Goal: Information Seeking & Learning: Learn about a topic

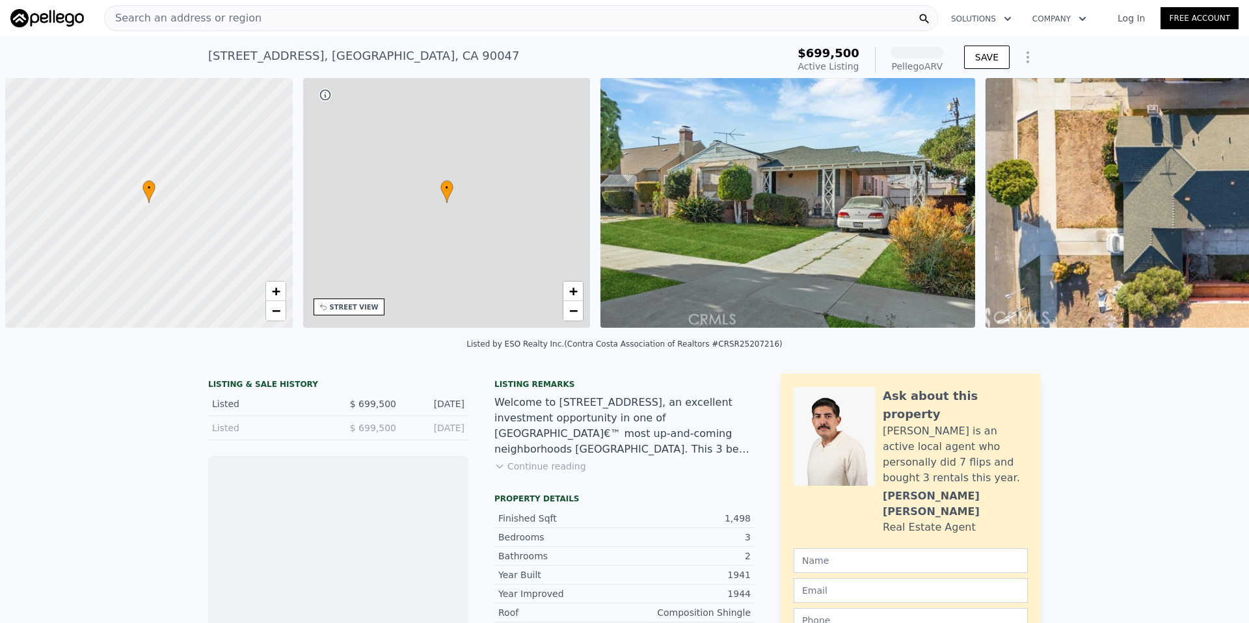
scroll to position [0, 5]
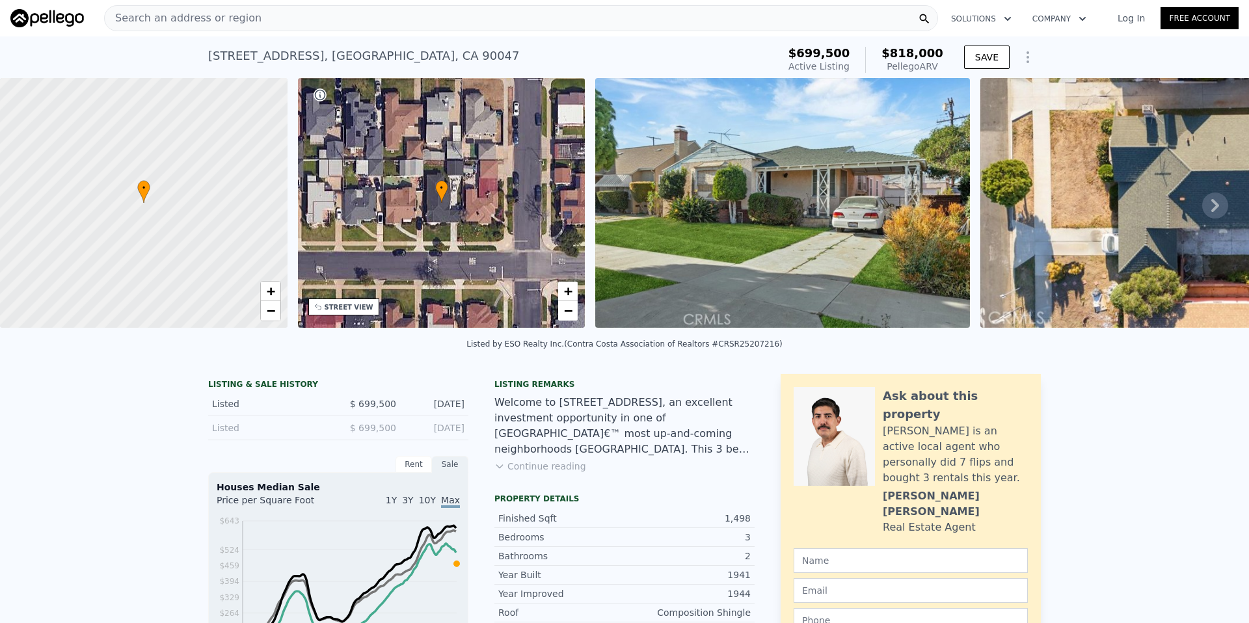
click at [187, 17] on span "Search an address or region" at bounding box center [183, 18] width 157 height 16
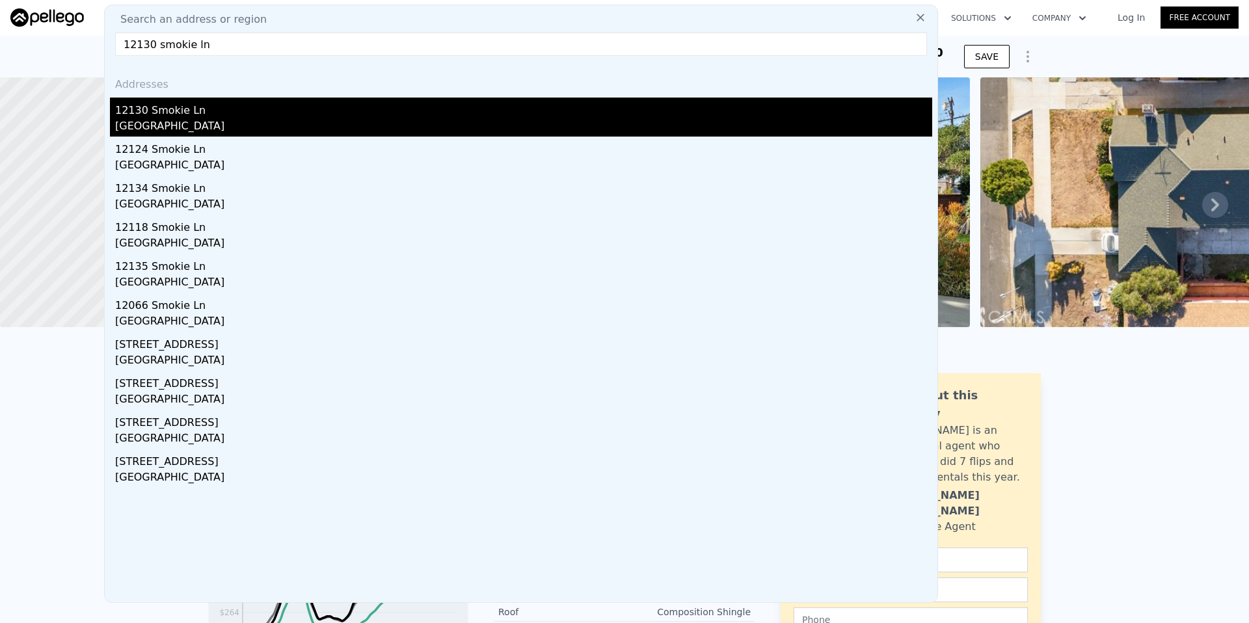
type input "12130 smokie ln"
click at [166, 105] on div "12130 Smokie Ln" at bounding box center [523, 108] width 817 height 21
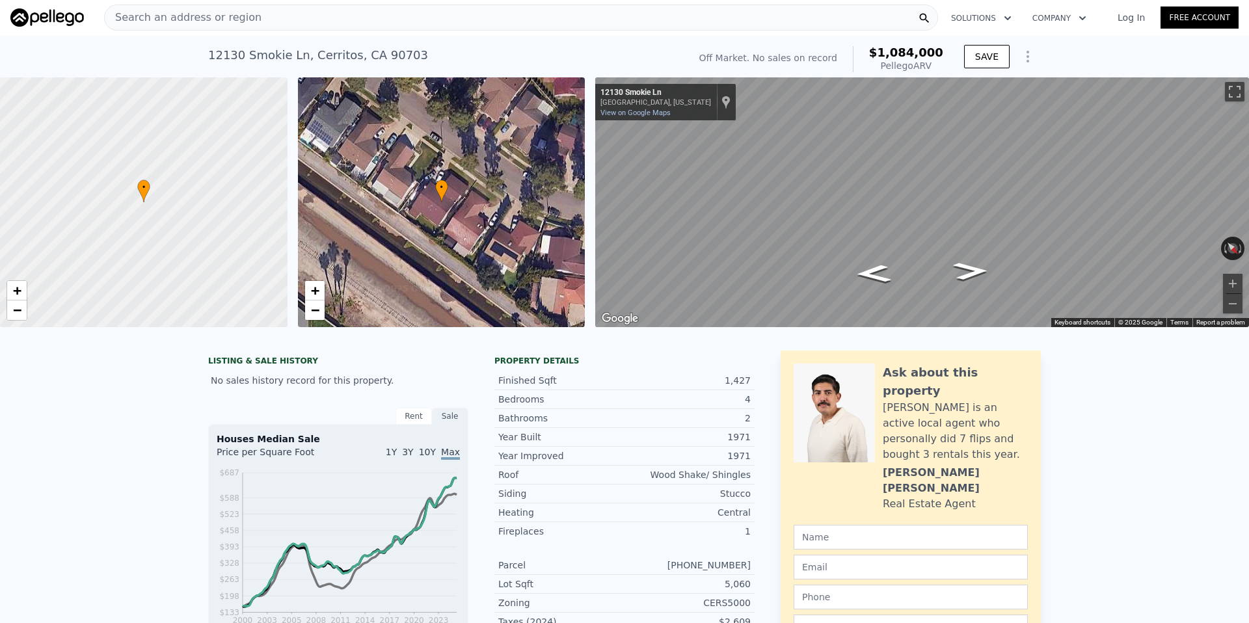
click at [270, 18] on div "Search an address or region" at bounding box center [521, 18] width 834 height 26
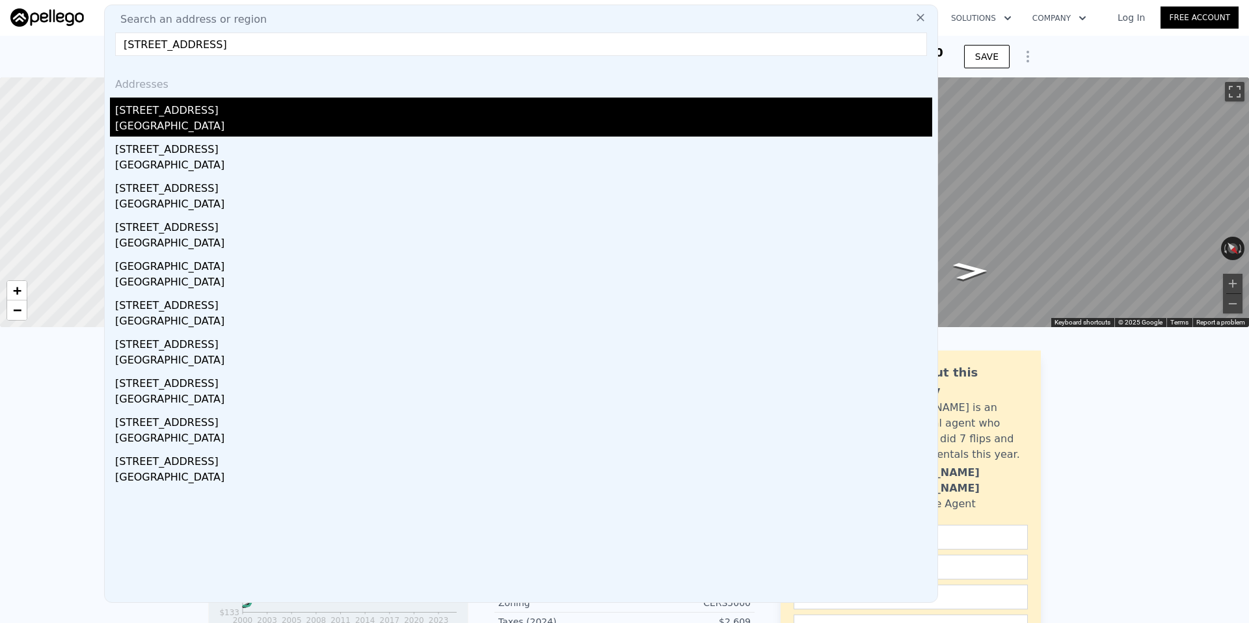
type input "[STREET_ADDRESS]"
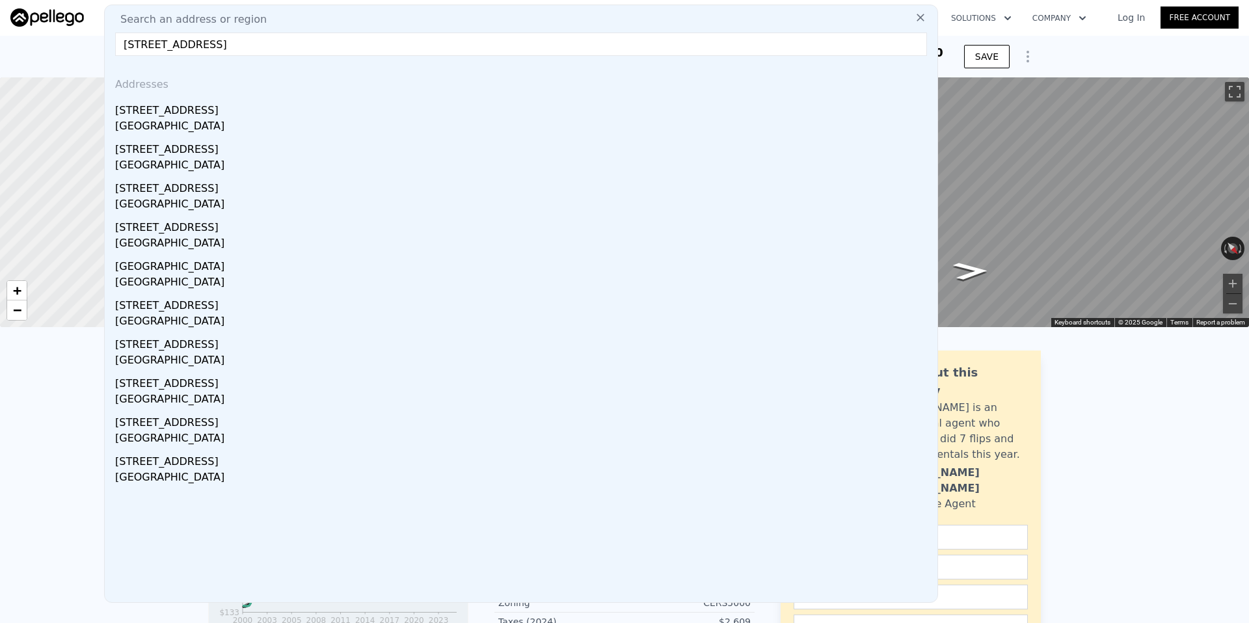
click at [202, 116] on div "[STREET_ADDRESS]" at bounding box center [523, 108] width 817 height 21
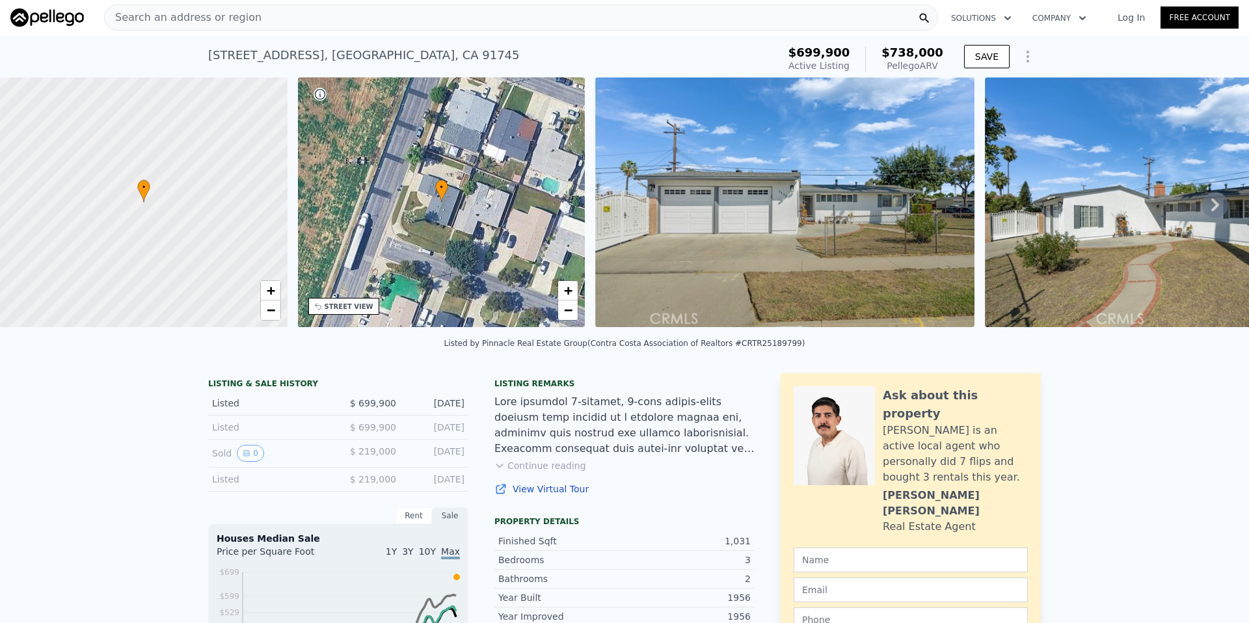
click at [263, 21] on div "Search an address or region" at bounding box center [521, 18] width 834 height 26
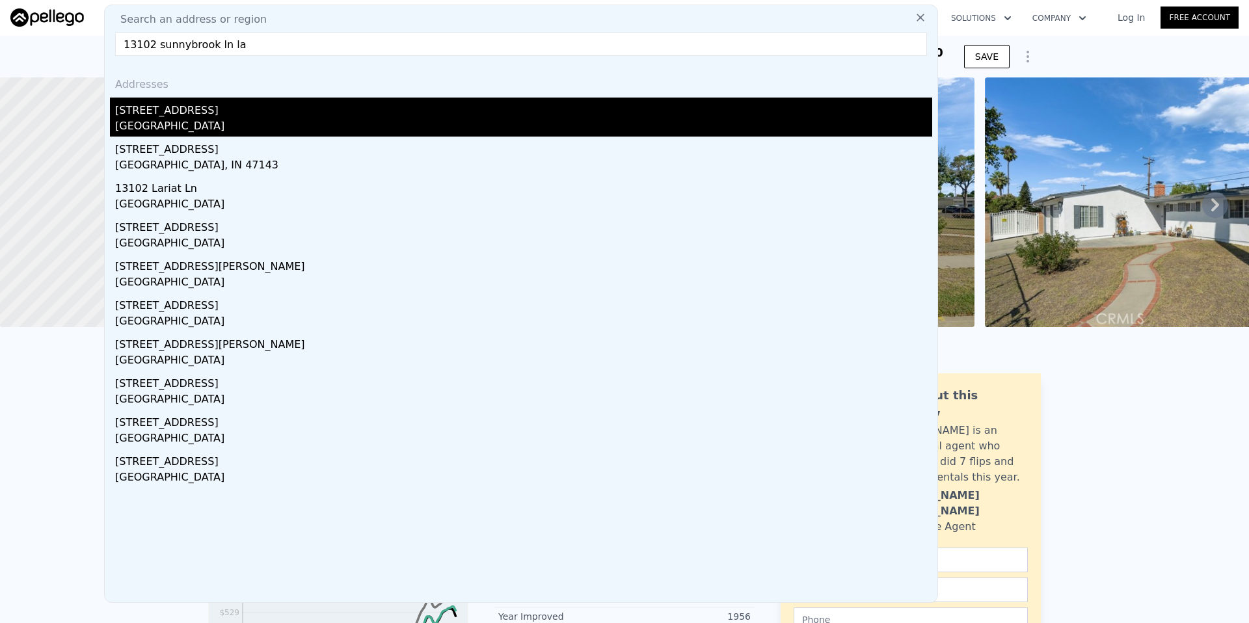
type input "13102 sunnybrook ln la"
click at [216, 120] on div "[GEOGRAPHIC_DATA]" at bounding box center [523, 127] width 817 height 18
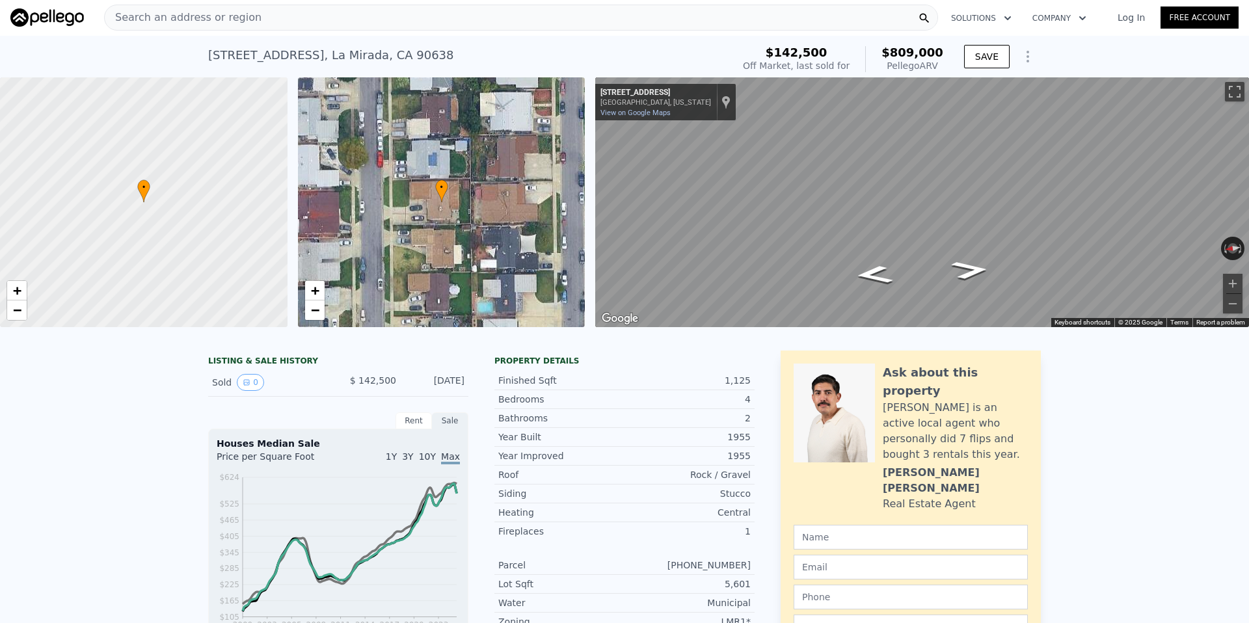
click at [270, 8] on div "Search an address or region" at bounding box center [521, 18] width 834 height 26
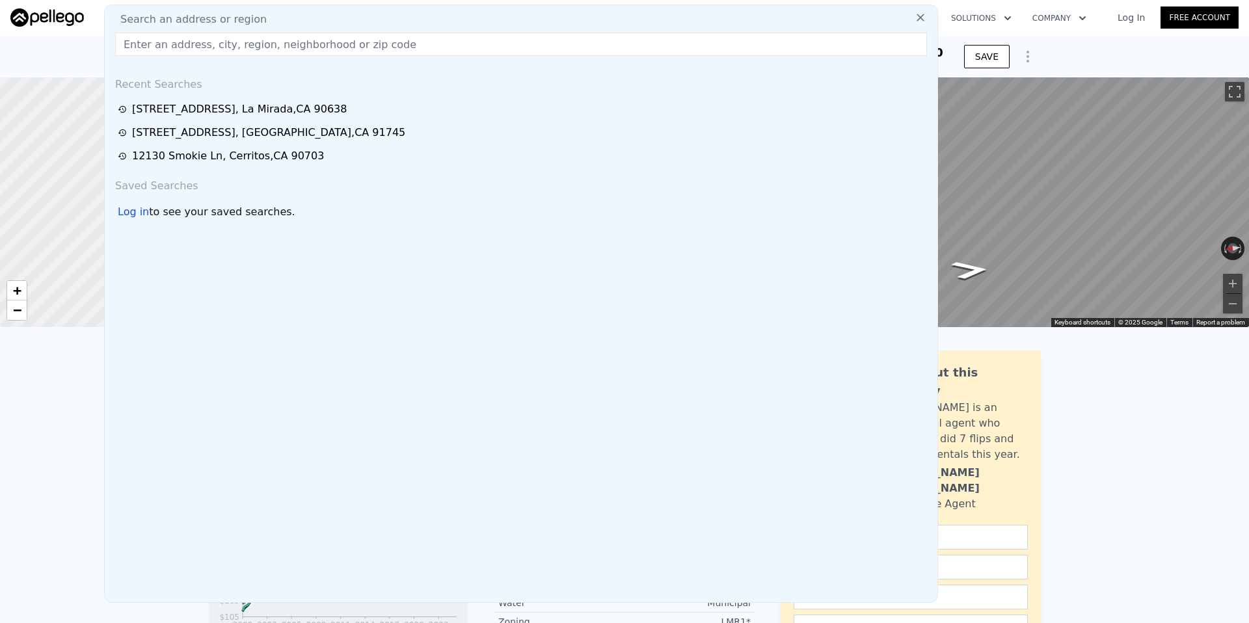
click at [220, 47] on input "text" at bounding box center [521, 44] width 812 height 23
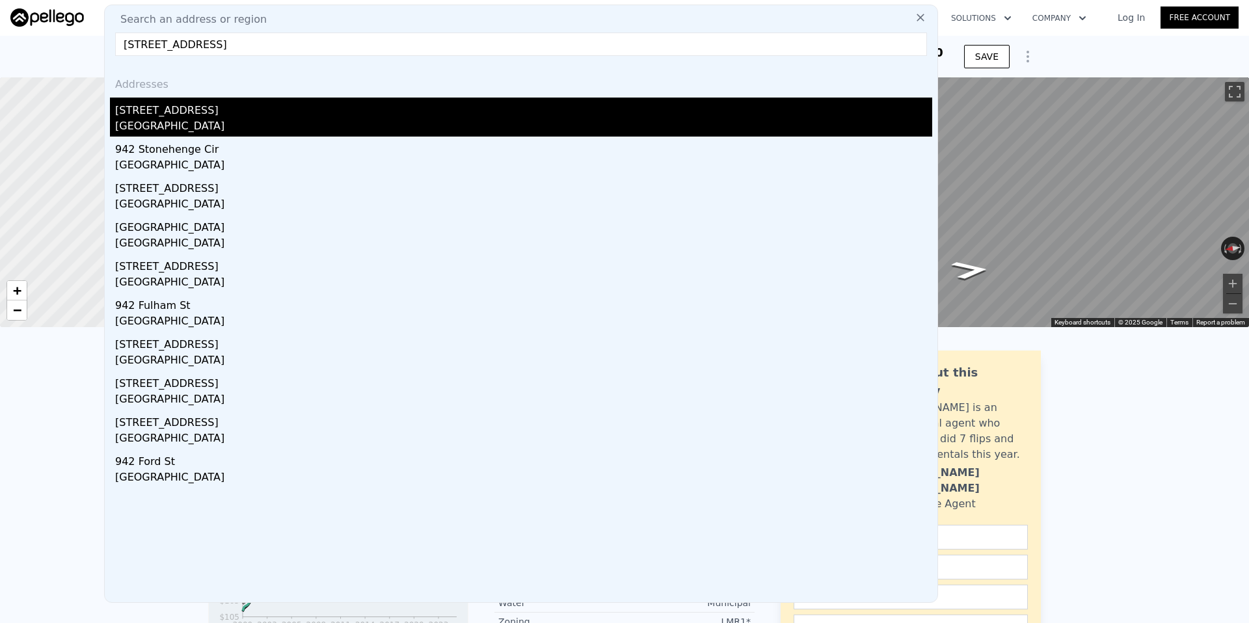
type input "[STREET_ADDRESS]"
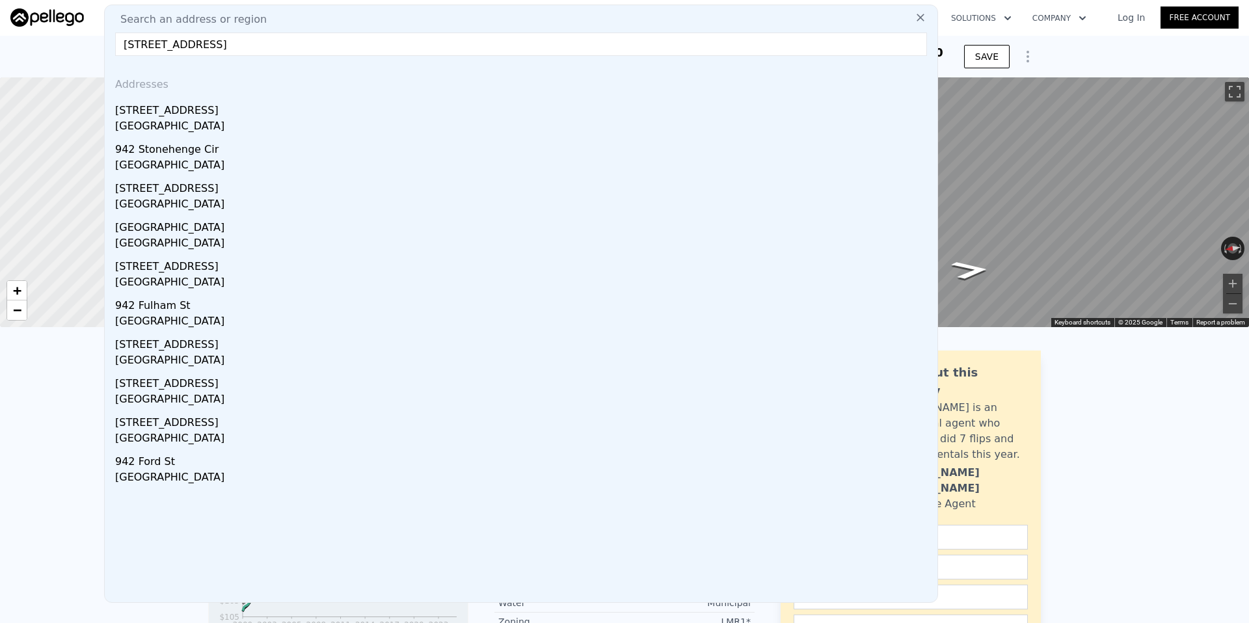
click at [206, 113] on div "[STREET_ADDRESS]" at bounding box center [523, 108] width 817 height 21
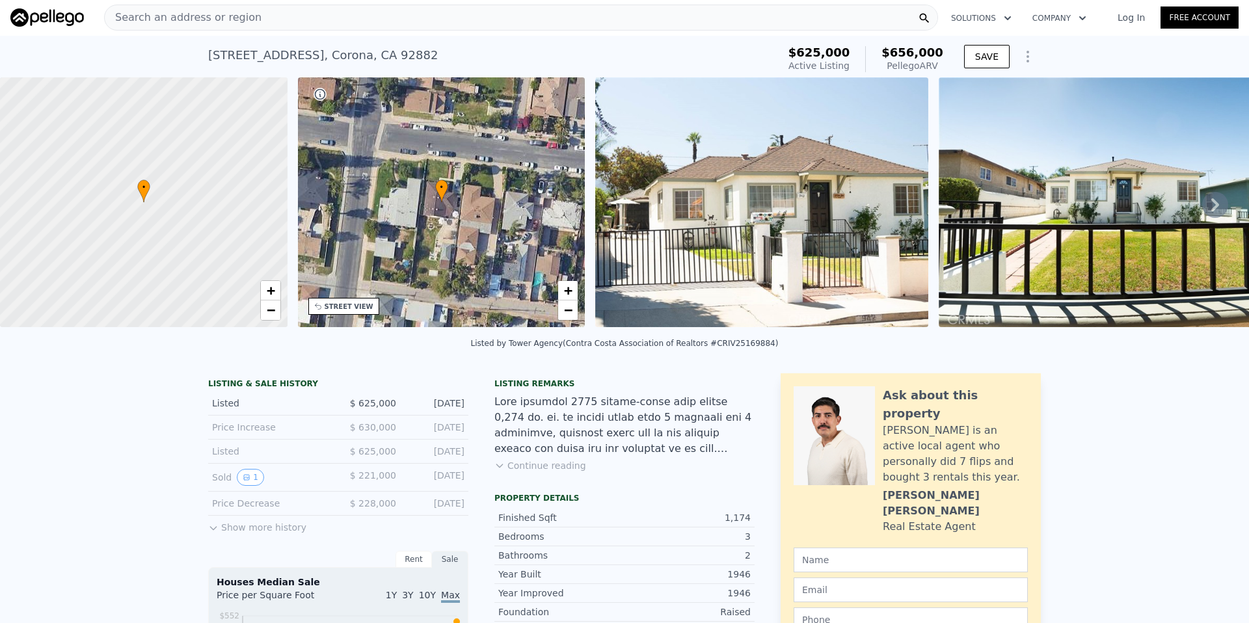
click at [265, 22] on div "Search an address or region" at bounding box center [521, 18] width 834 height 26
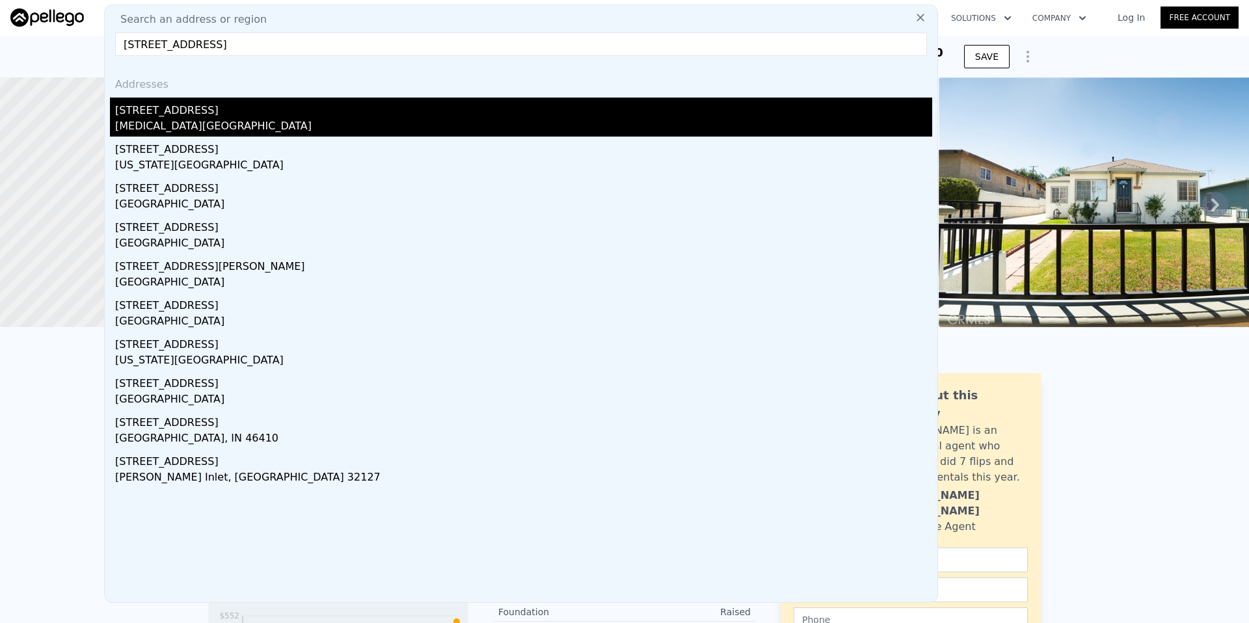
type input "[STREET_ADDRESS]"
click at [219, 123] on div "[MEDICAL_DATA][GEOGRAPHIC_DATA]" at bounding box center [523, 127] width 817 height 18
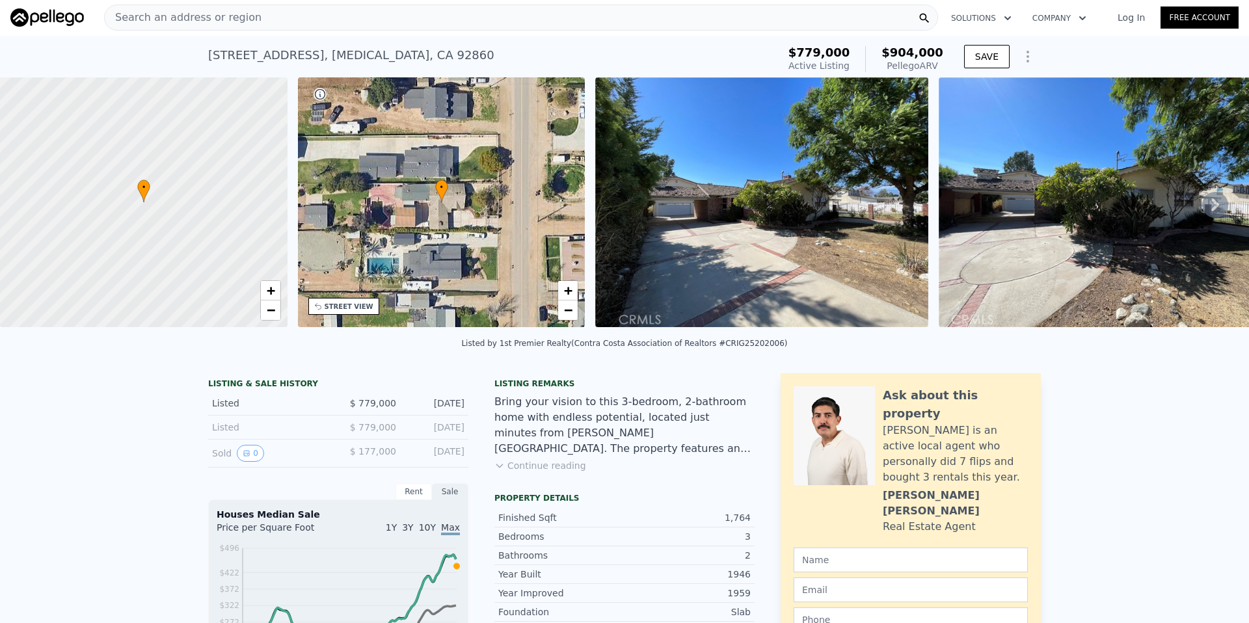
click at [152, 20] on span "Search an address or region" at bounding box center [183, 18] width 157 height 16
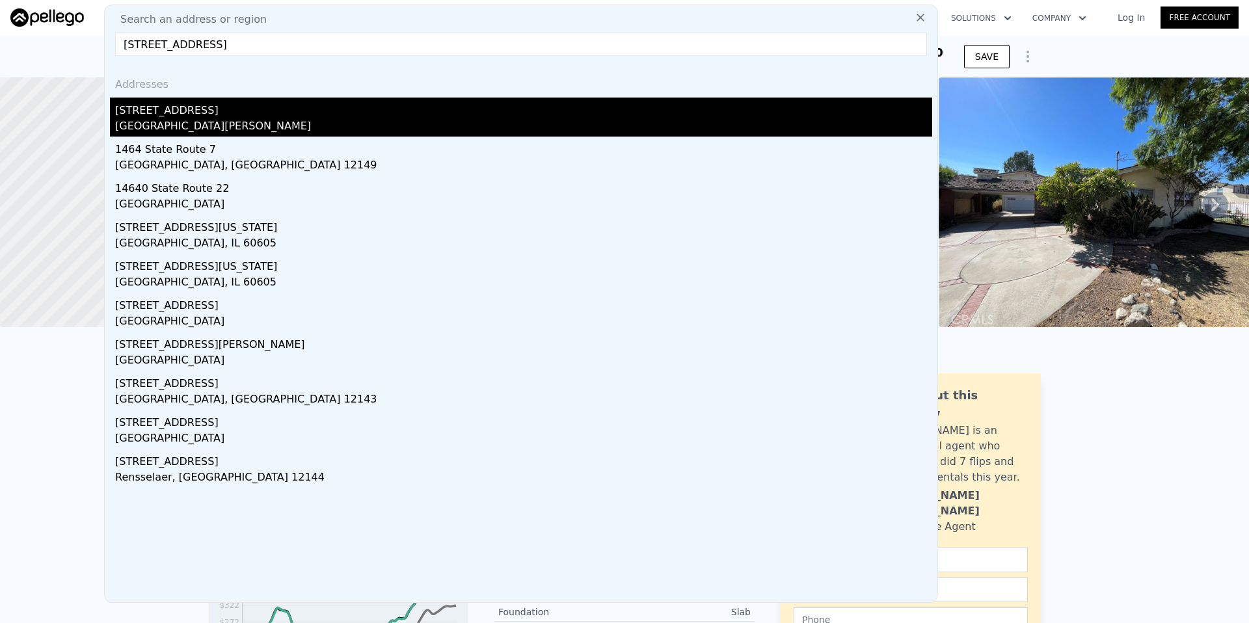
type input "[STREET_ADDRESS]"
click at [191, 124] on div "[GEOGRAPHIC_DATA][PERSON_NAME]" at bounding box center [523, 127] width 817 height 18
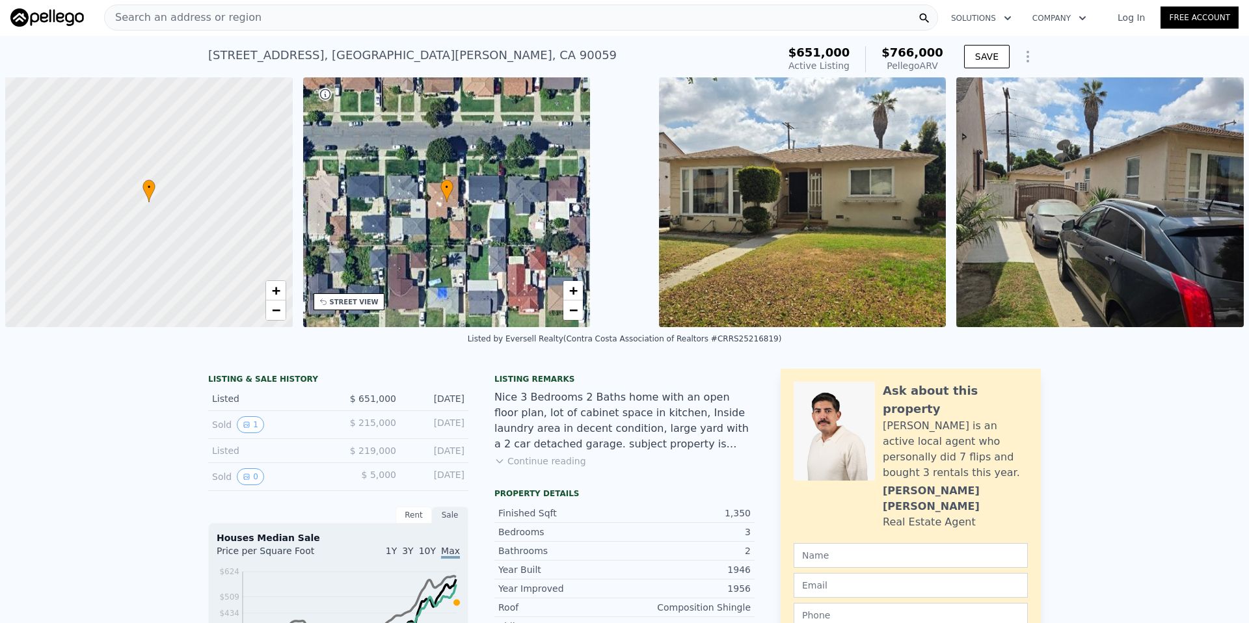
click at [196, 23] on span "Search an address or region" at bounding box center [183, 18] width 157 height 16
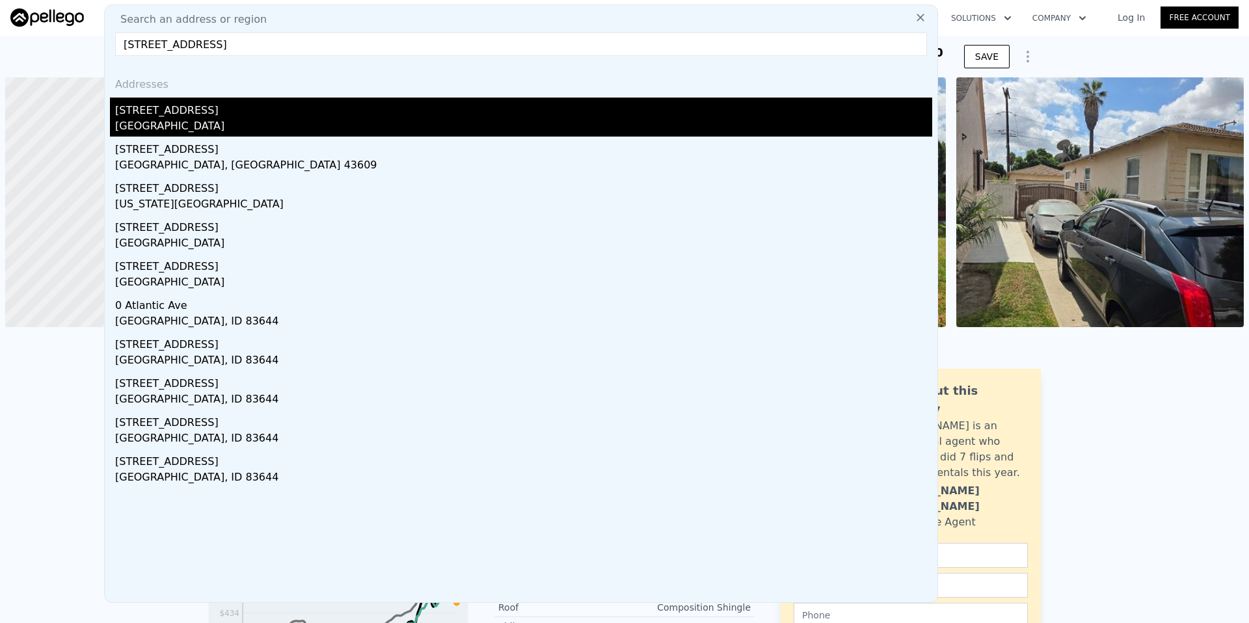
type input "[STREET_ADDRESS]"
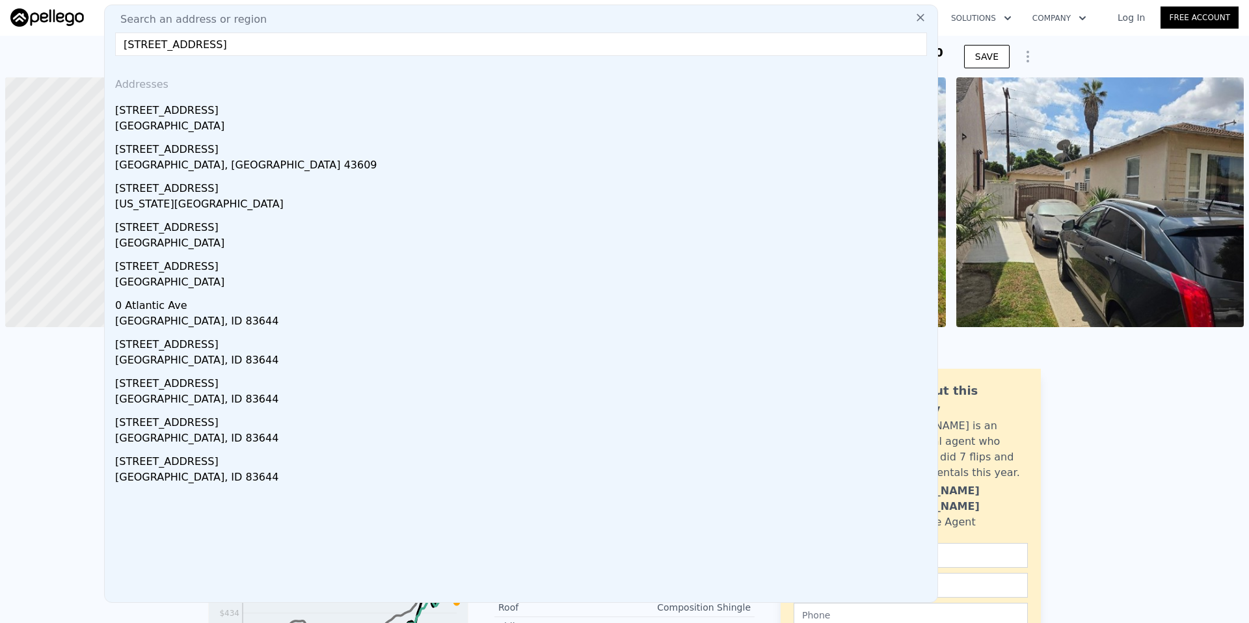
click at [162, 111] on div "[STREET_ADDRESS]" at bounding box center [523, 108] width 817 height 21
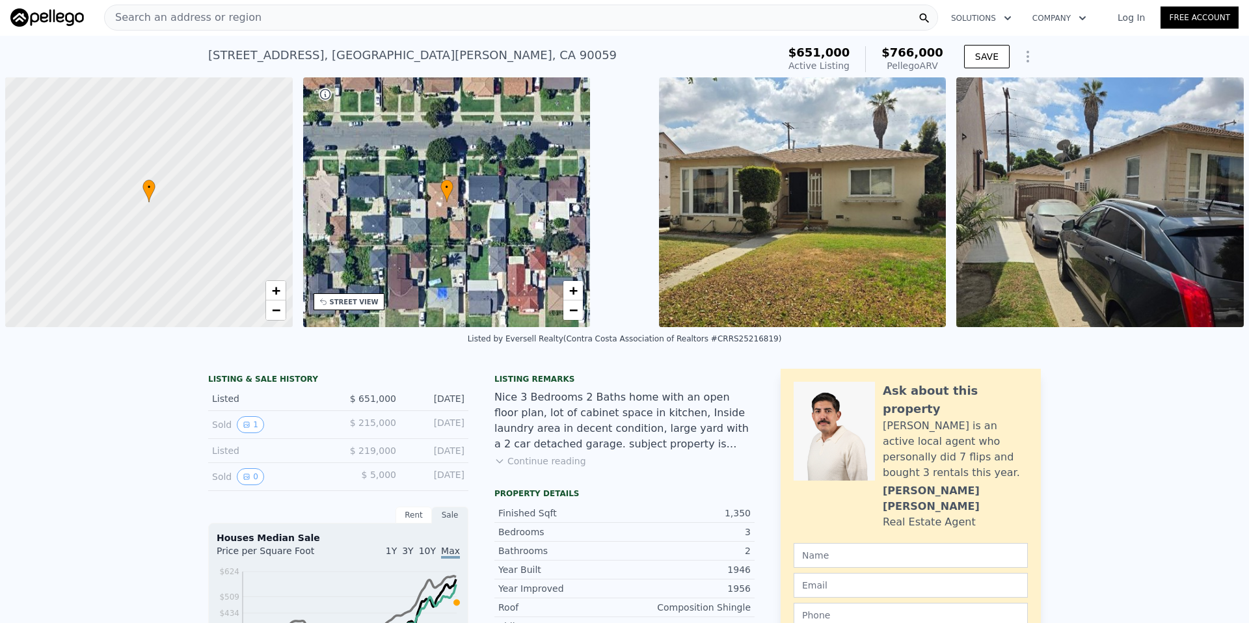
scroll to position [0, 5]
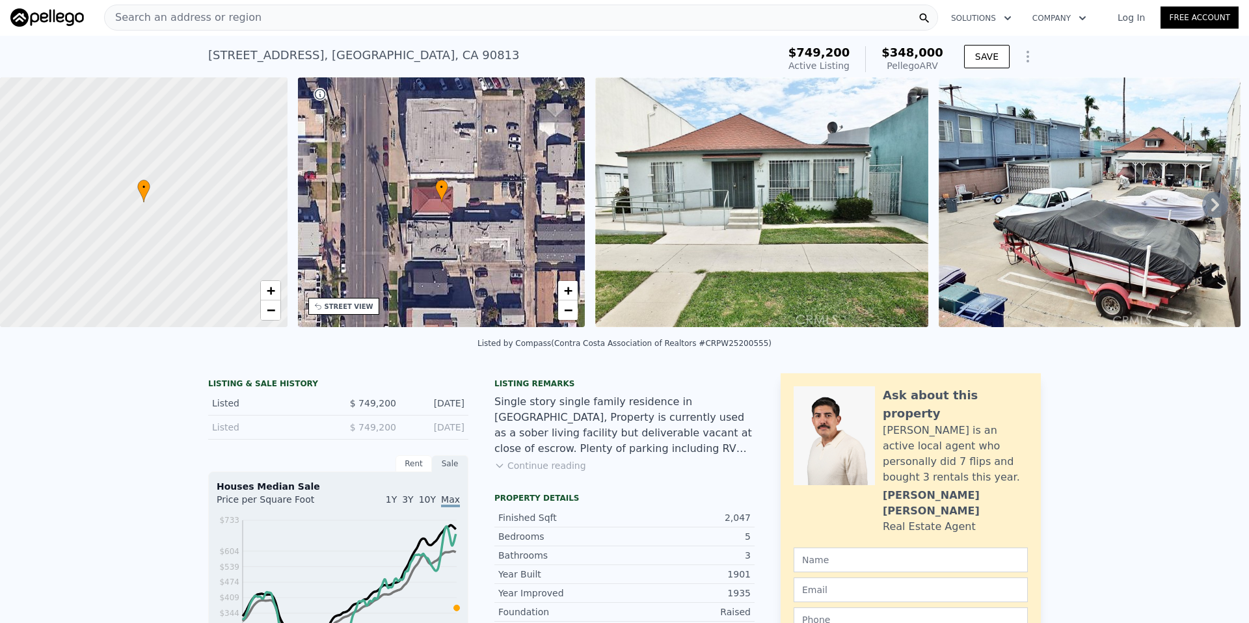
click at [170, 18] on span "Search an address or region" at bounding box center [183, 18] width 157 height 16
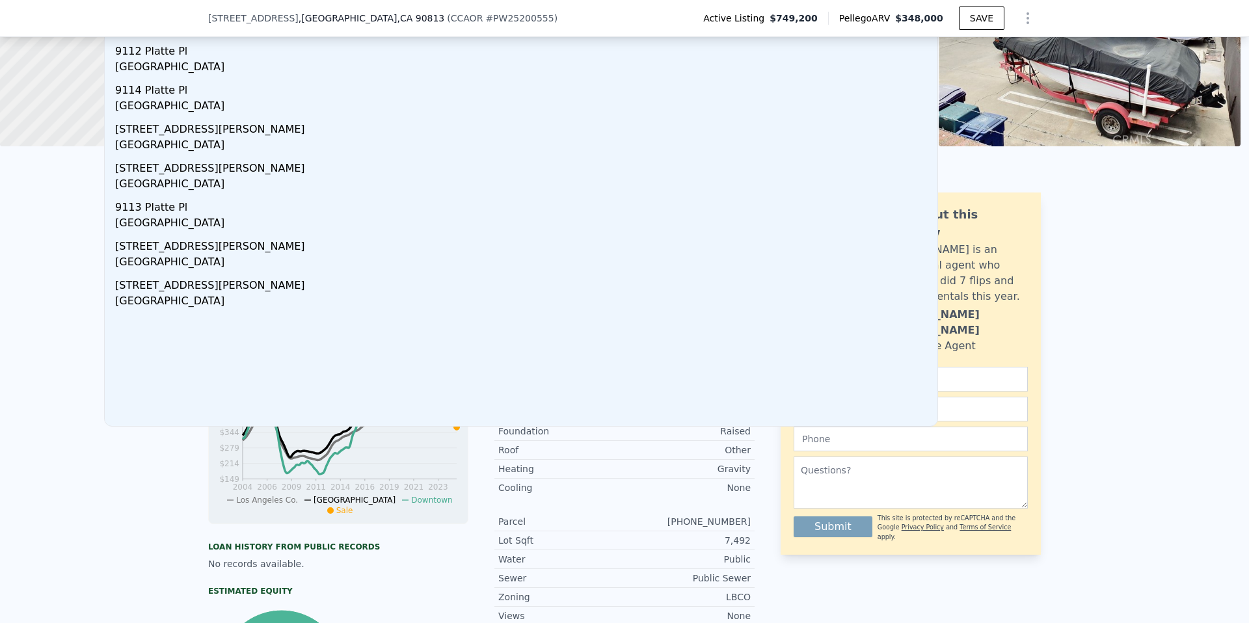
scroll to position [0, 0]
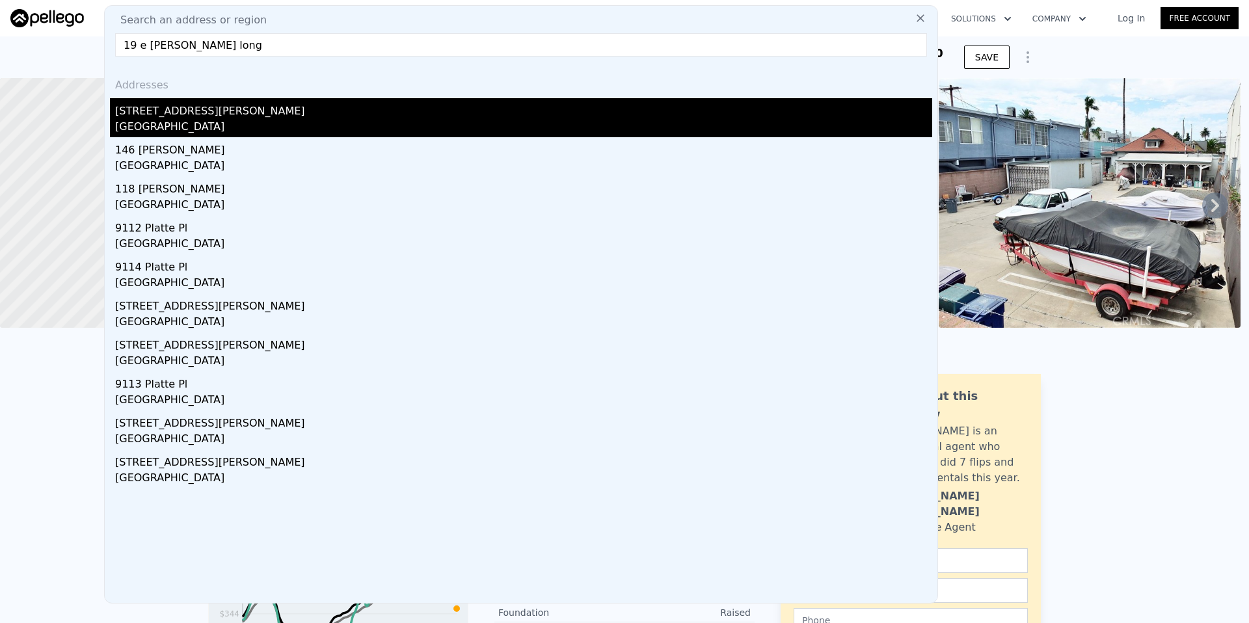
type input "19 e [PERSON_NAME] long"
click at [192, 114] on div "[STREET_ADDRESS][PERSON_NAME]" at bounding box center [523, 108] width 817 height 21
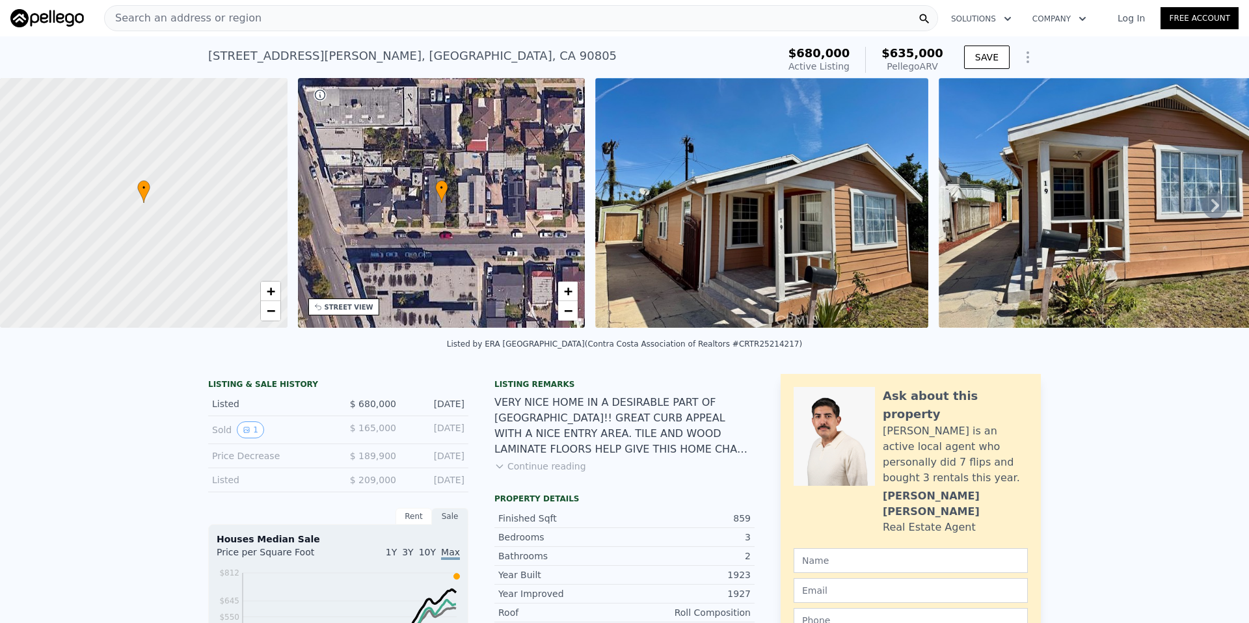
click at [267, 21] on div "Search an address or region" at bounding box center [521, 18] width 834 height 26
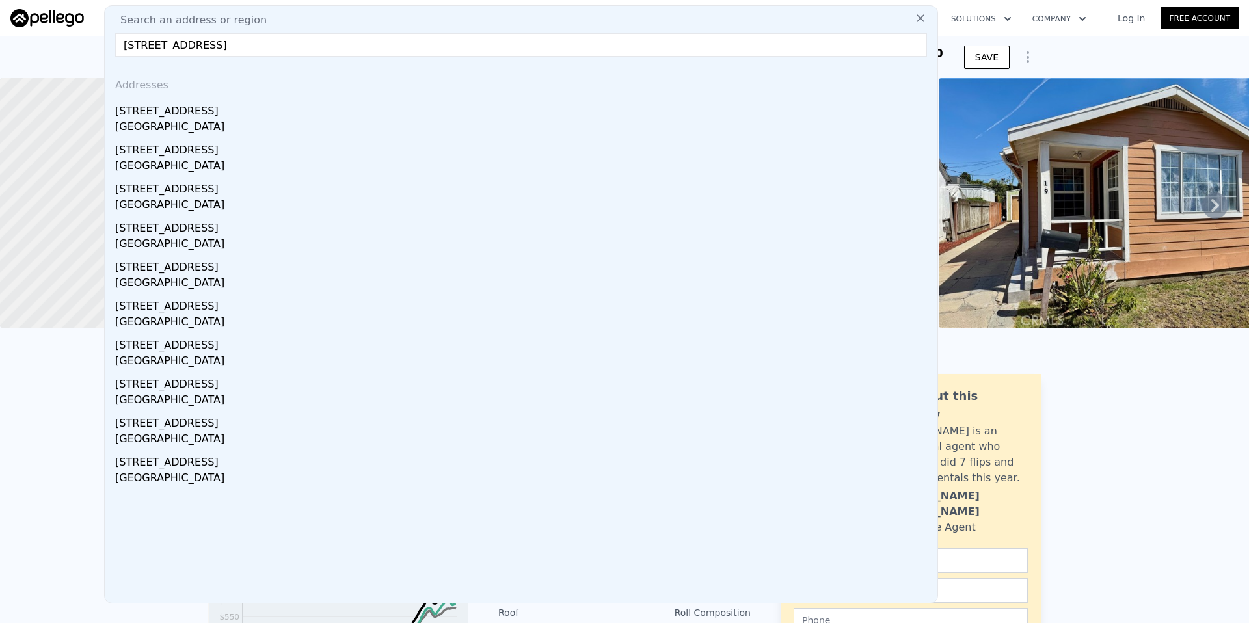
type input "[STREET_ADDRESS]"
click at [213, 113] on div "[STREET_ADDRESS]" at bounding box center [523, 108] width 817 height 21
